Goal: Find specific page/section: Find specific page/section

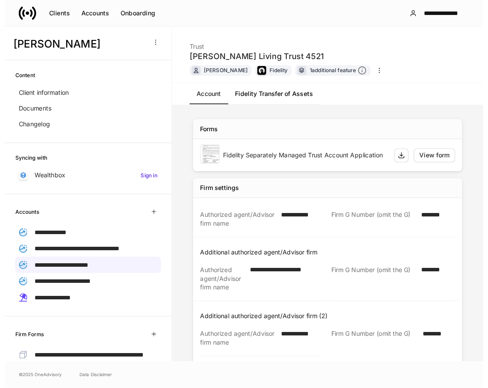
scroll to position [93, 0]
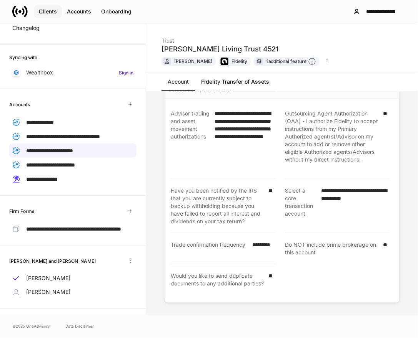
click at [40, 12] on div "Clients" at bounding box center [48, 12] width 18 height 8
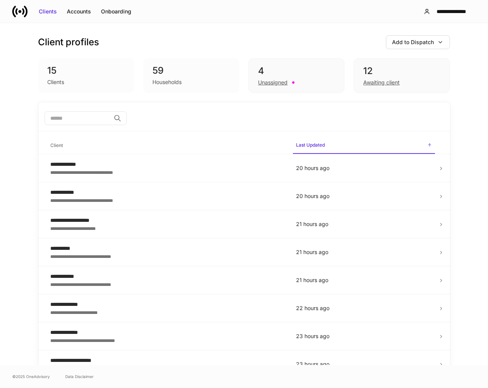
click at [67, 83] on div "Clients" at bounding box center [87, 81] width 78 height 9
click at [390, 70] on div "12" at bounding box center [401, 71] width 77 height 12
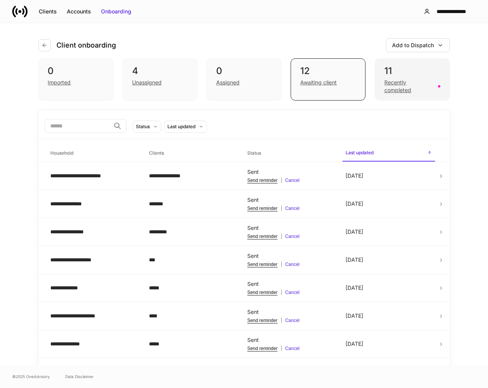
click at [399, 72] on div "11" at bounding box center [412, 71] width 56 height 12
